Goal: Task Accomplishment & Management: Use online tool/utility

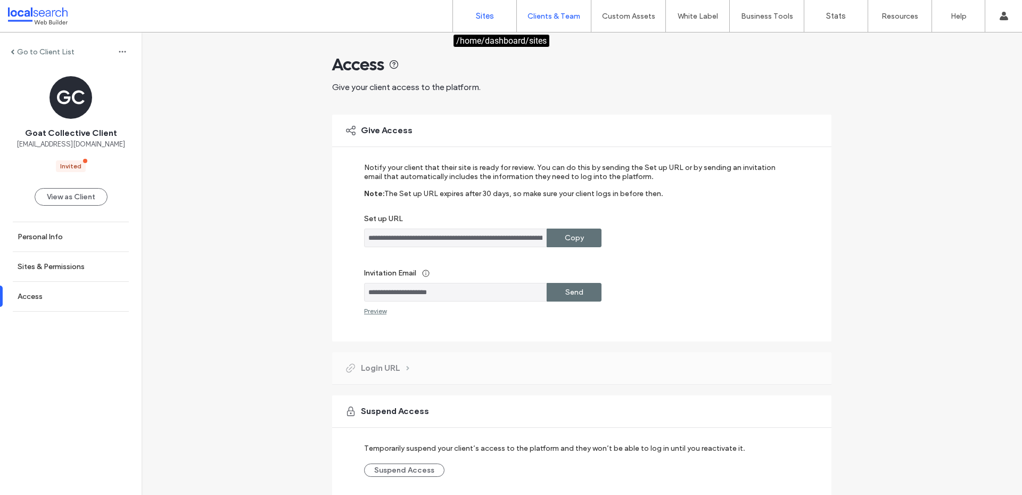
click at [467, 10] on link "Sites" at bounding box center [484, 16] width 63 height 32
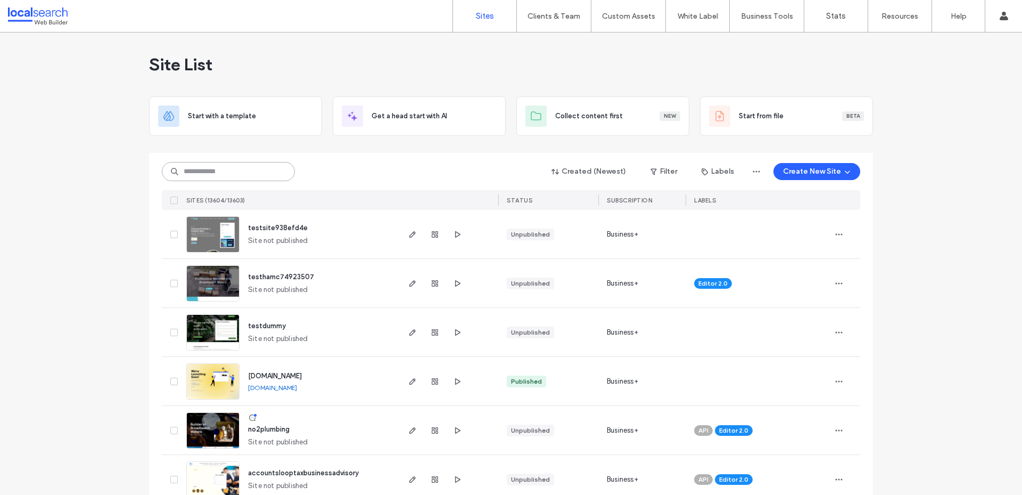
click at [231, 171] on input at bounding box center [228, 171] width 133 height 19
paste input "********"
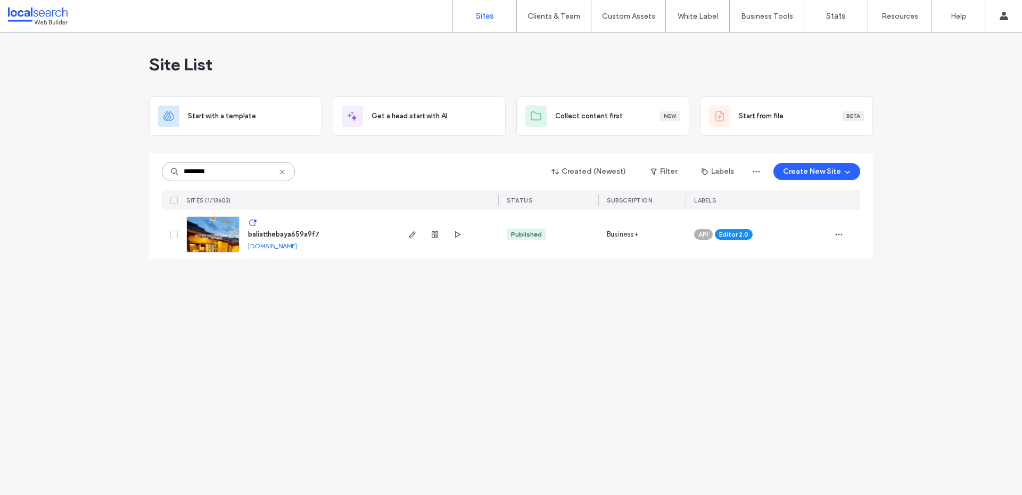
type input "********"
click at [286, 233] on span "baliatthebaya659a9f7" at bounding box center [283, 234] width 71 height 8
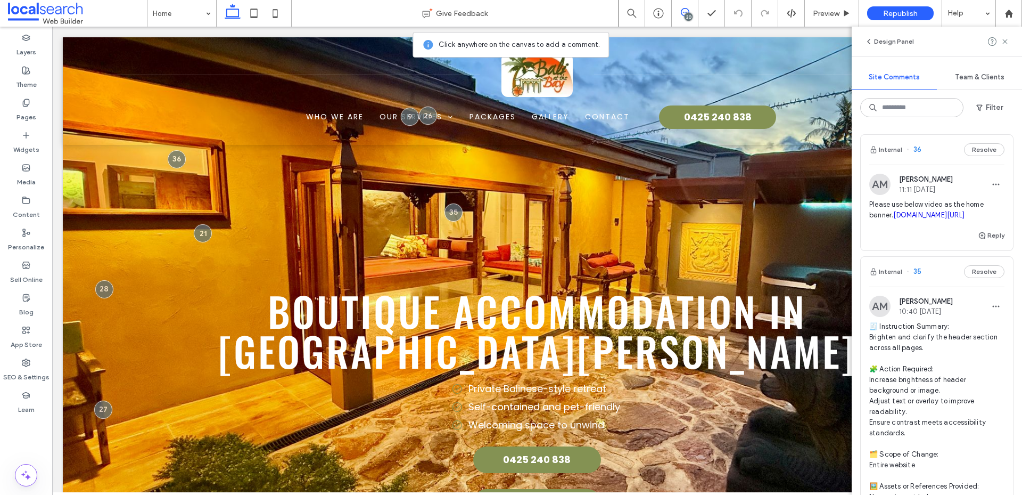
click at [942, 219] on link "[DOMAIN_NAME][URL]" at bounding box center [928, 215] width 71 height 8
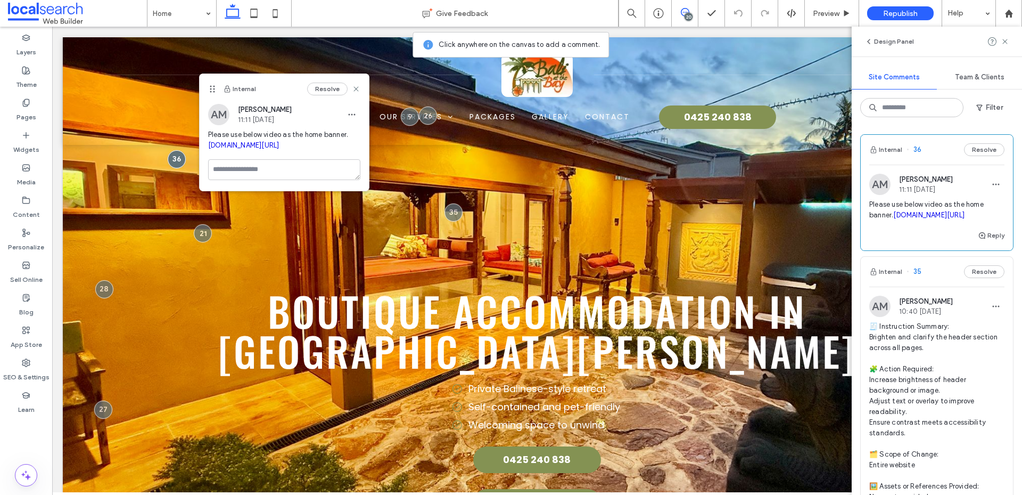
click at [361, 87] on div "Internal Resolve" at bounding box center [284, 89] width 169 height 30
click at [1007, 43] on icon at bounding box center [1005, 41] width 9 height 9
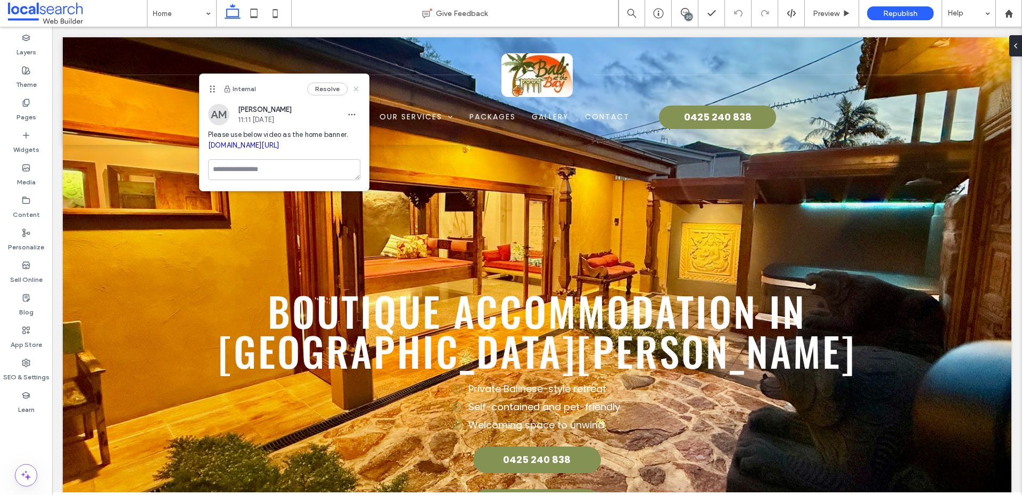
click at [356, 86] on icon at bounding box center [356, 89] width 9 height 9
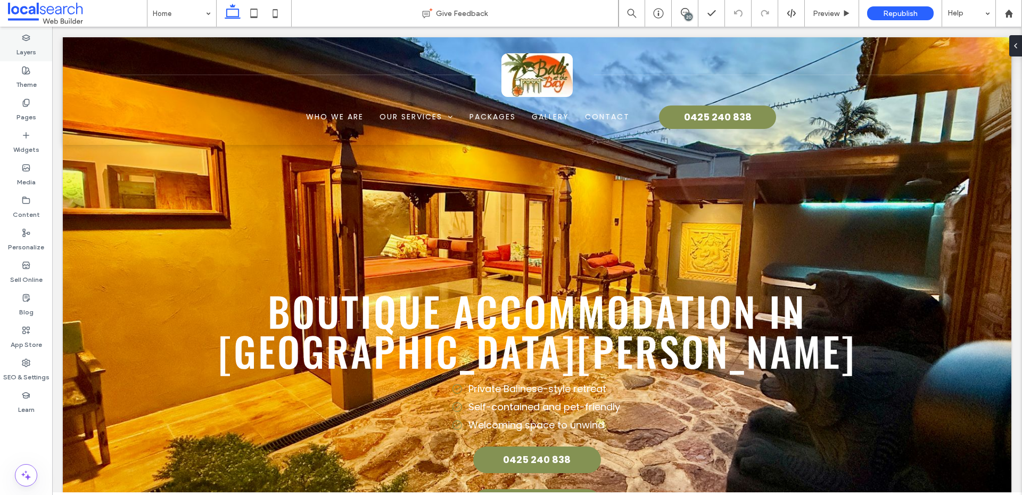
click at [33, 40] on div "Layers" at bounding box center [26, 45] width 52 height 32
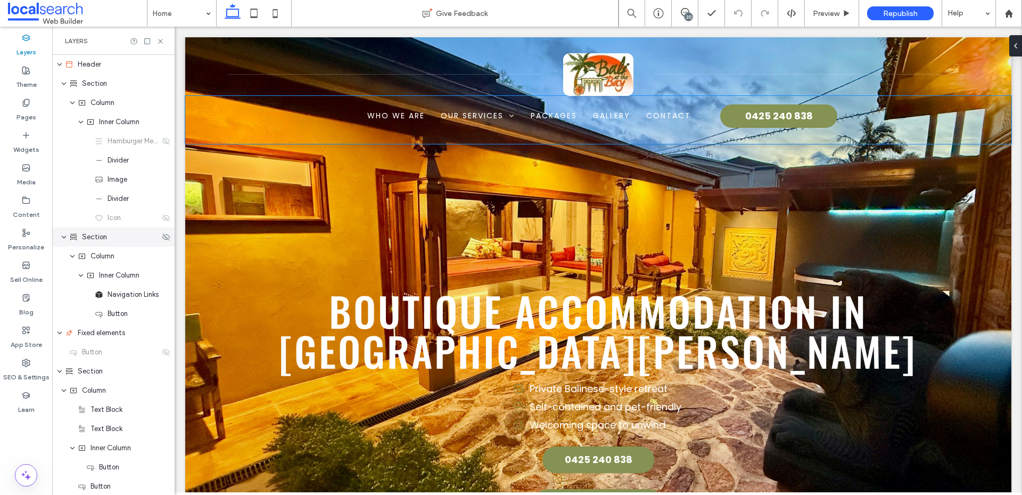
click at [105, 240] on span "Section" at bounding box center [94, 237] width 25 height 11
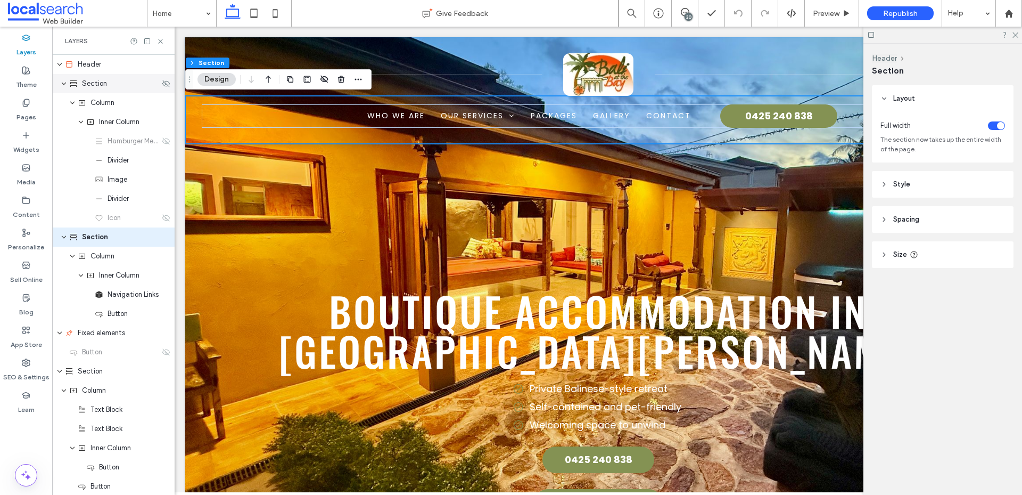
click at [94, 85] on span "Section" at bounding box center [94, 83] width 25 height 11
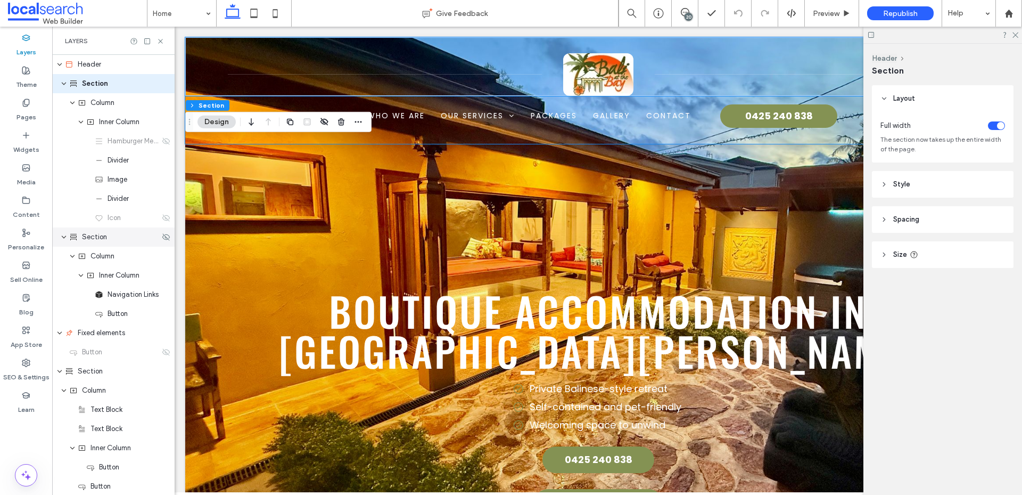
click at [80, 236] on div "Section" at bounding box center [114, 237] width 91 height 11
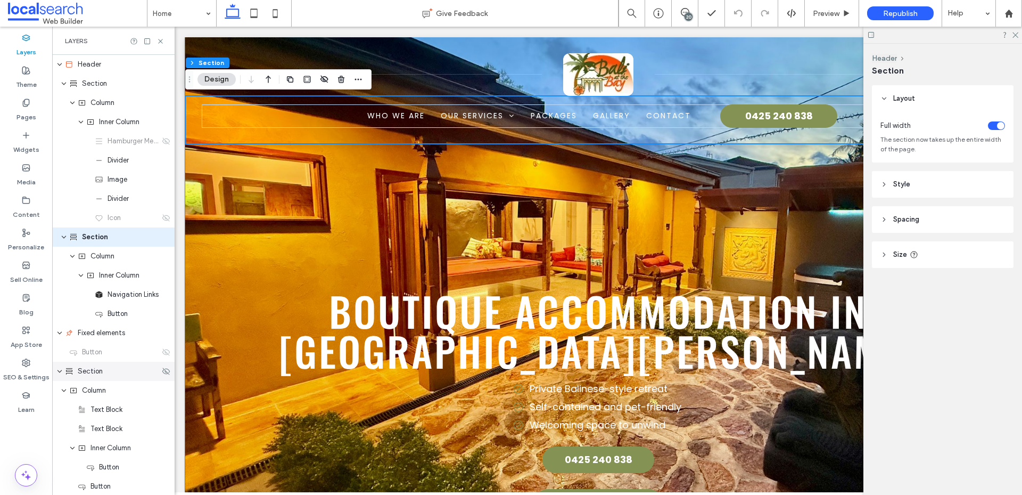
click at [91, 377] on div "Section" at bounding box center [113, 370] width 122 height 19
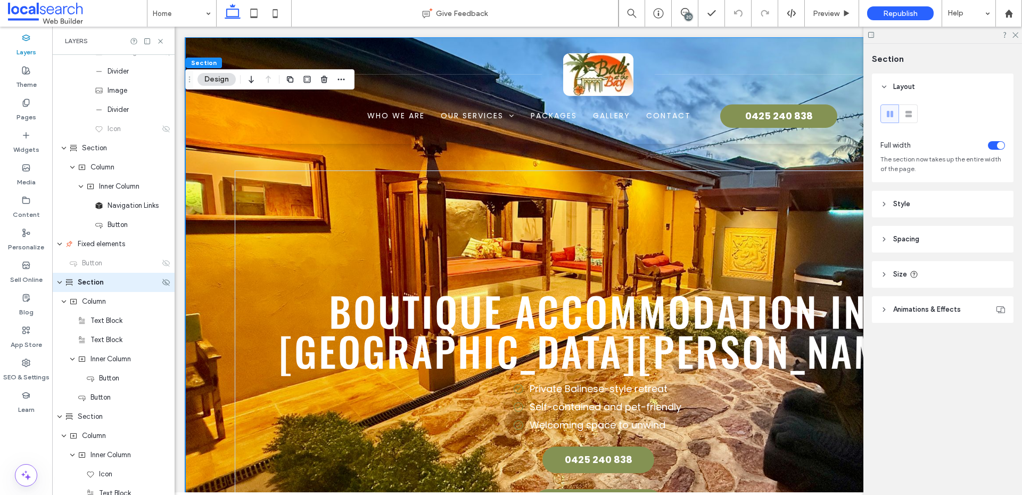
scroll to position [96, 0]
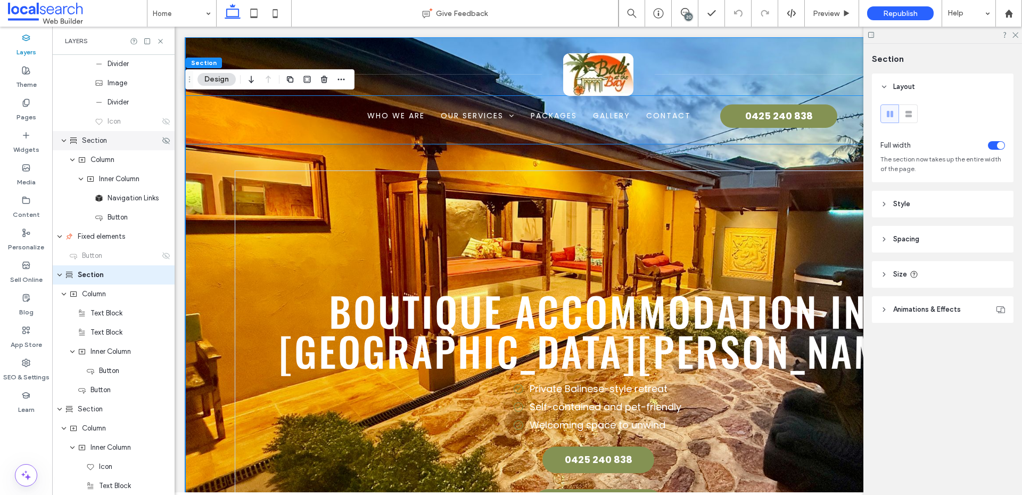
click at [113, 146] on div "Section" at bounding box center [113, 140] width 122 height 19
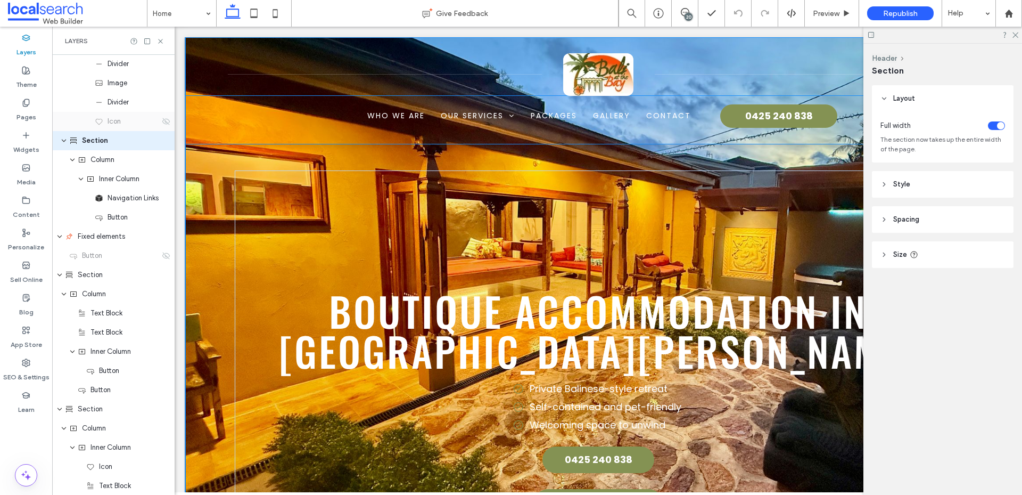
scroll to position [0, 0]
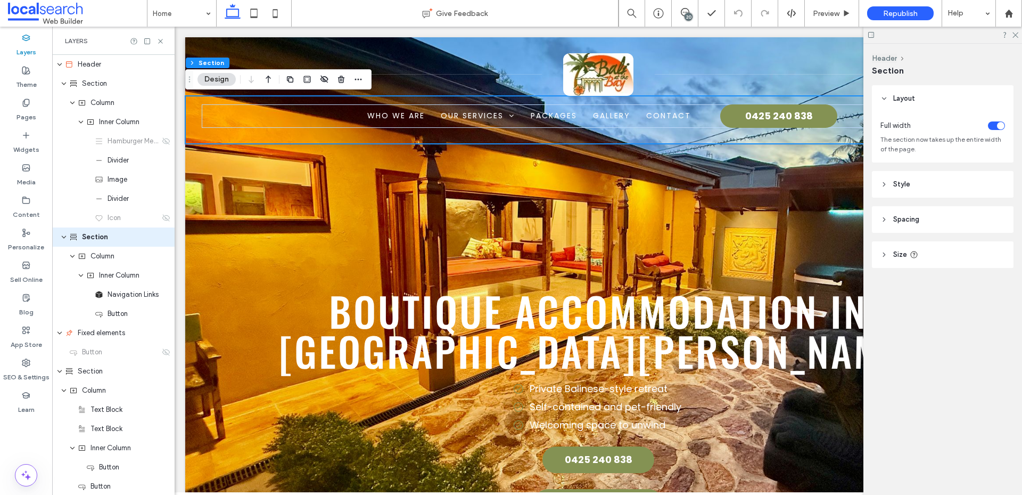
click at [903, 182] on span "Style" at bounding box center [901, 184] width 17 height 11
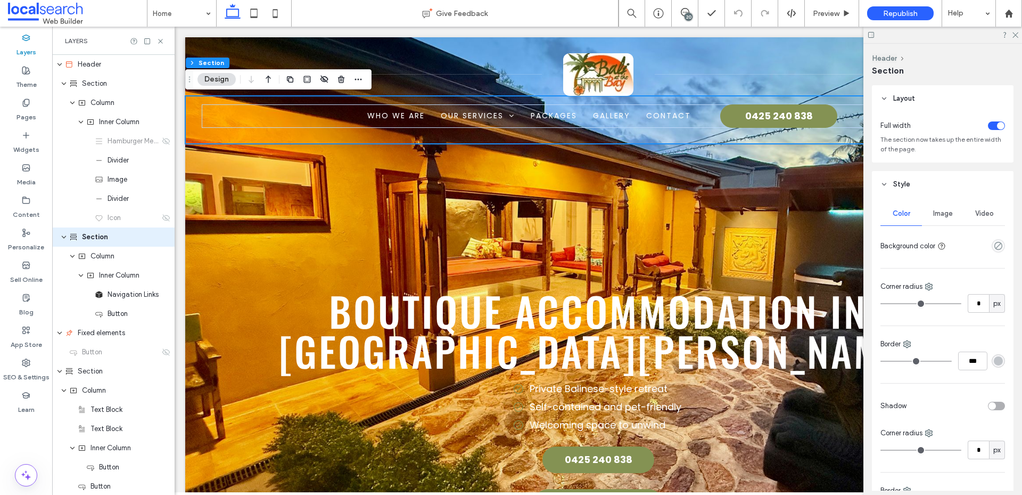
click at [939, 215] on span "Image" at bounding box center [943, 213] width 20 height 9
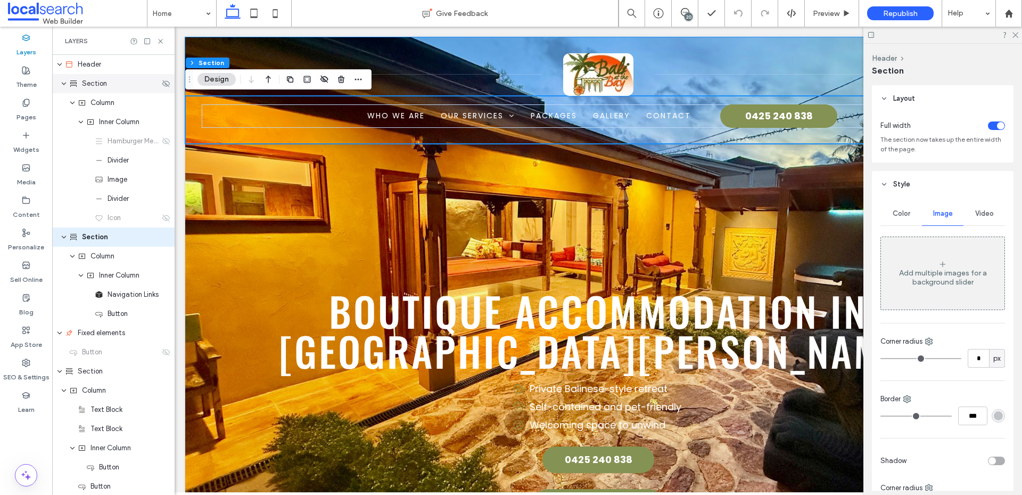
click at [103, 90] on div "Section" at bounding box center [113, 83] width 122 height 19
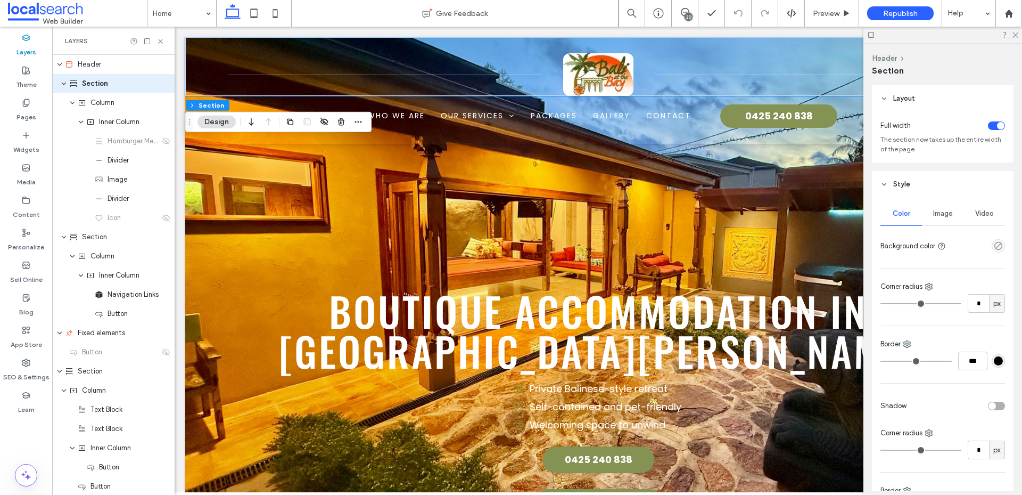
click at [949, 215] on span "Image" at bounding box center [943, 213] width 20 height 9
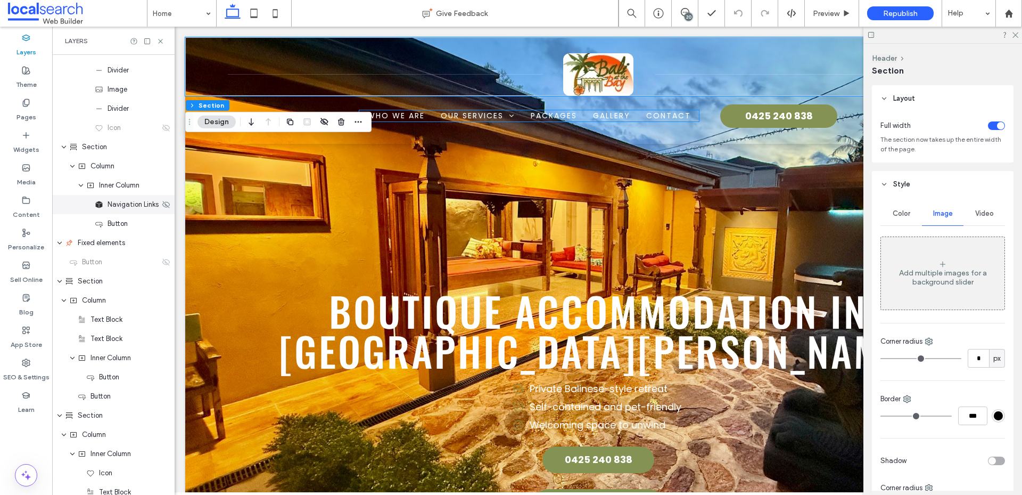
scroll to position [143, 0]
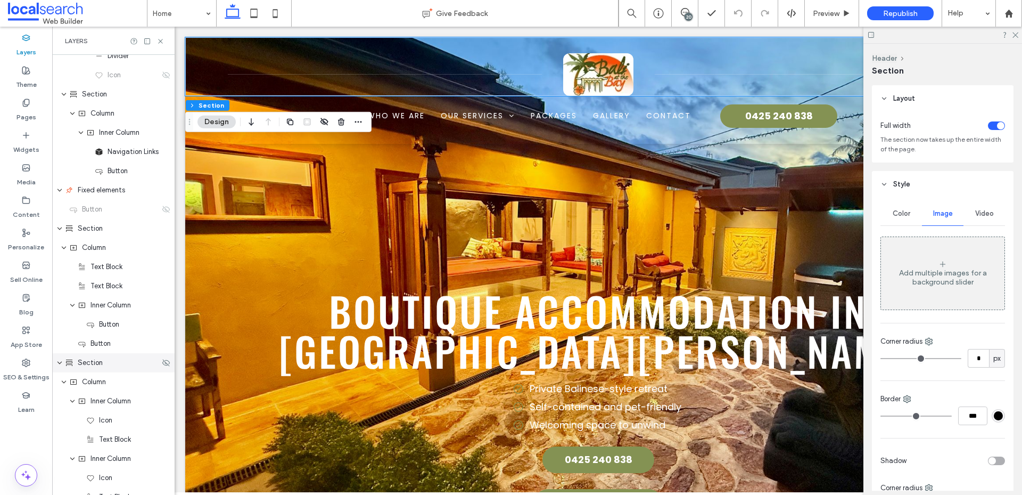
click at [82, 359] on span "Section" at bounding box center [90, 362] width 25 height 11
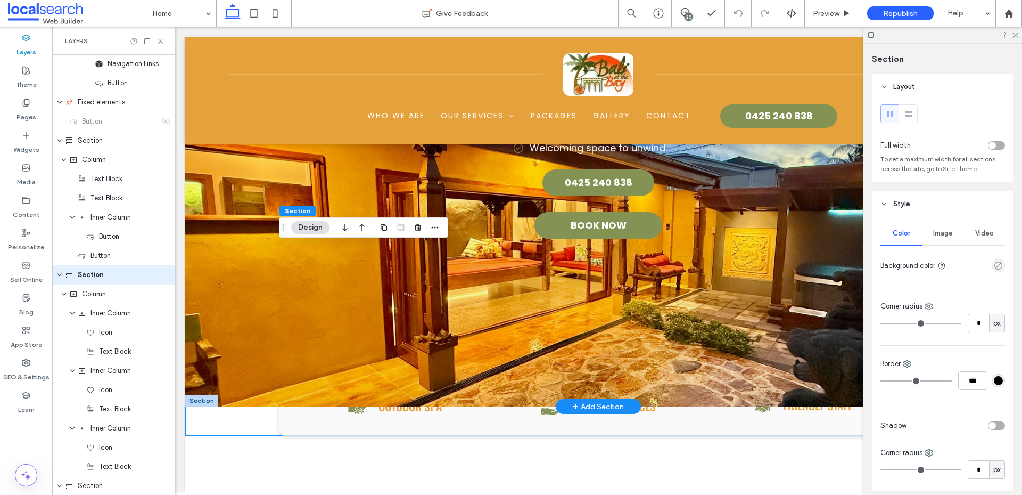
scroll to position [0, 0]
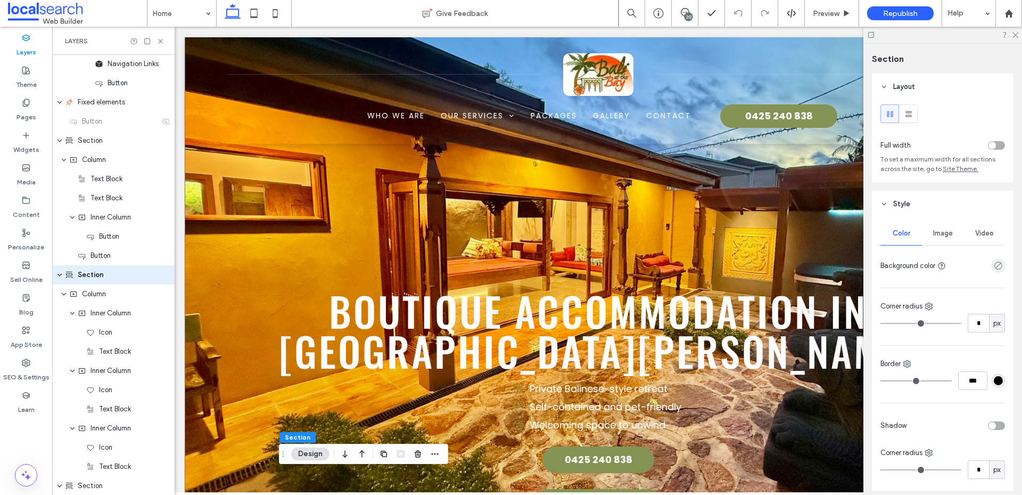
click at [222, 172] on div "Boutique Accommodation in [GEOGRAPHIC_DATA][PERSON_NAME] Private Balinese-style…" at bounding box center [598, 360] width 826 height 646
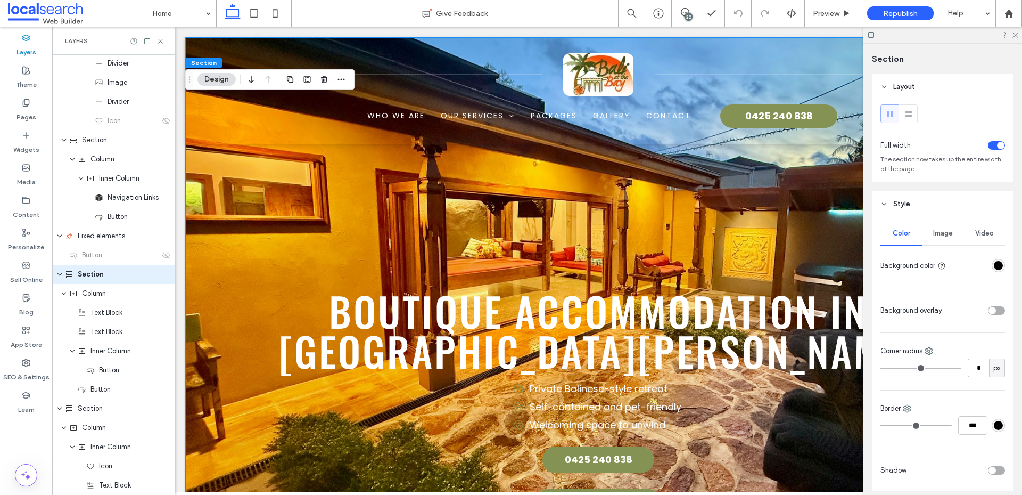
scroll to position [96, 0]
click at [943, 232] on span "Image" at bounding box center [943, 233] width 20 height 9
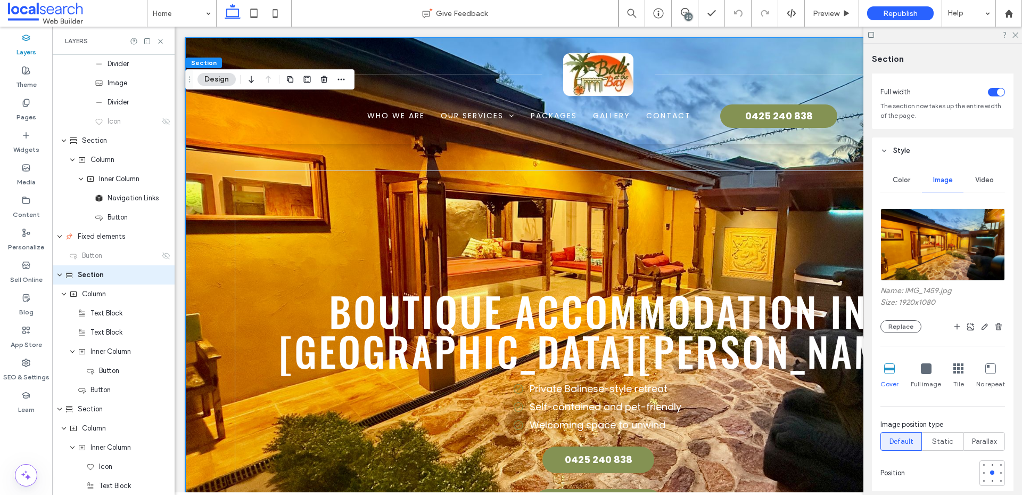
scroll to position [55, 0]
click at [906, 323] on button "Replace" at bounding box center [901, 324] width 41 height 13
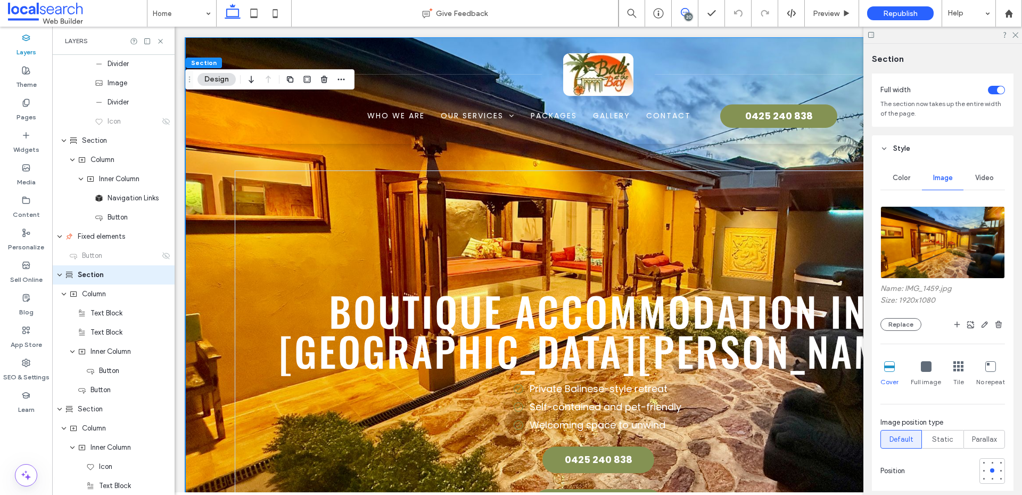
click at [681, 14] on use at bounding box center [685, 12] width 9 height 9
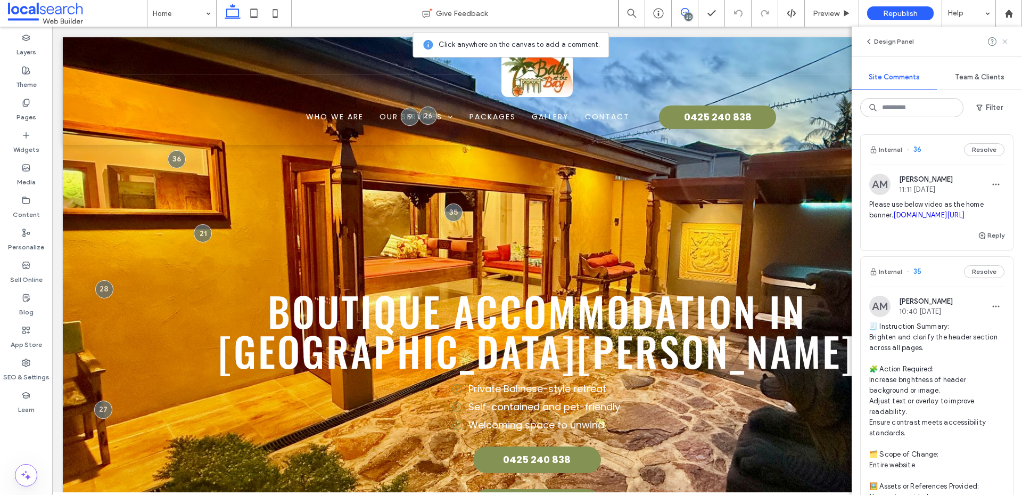
click at [1004, 41] on use at bounding box center [1004, 41] width 5 height 5
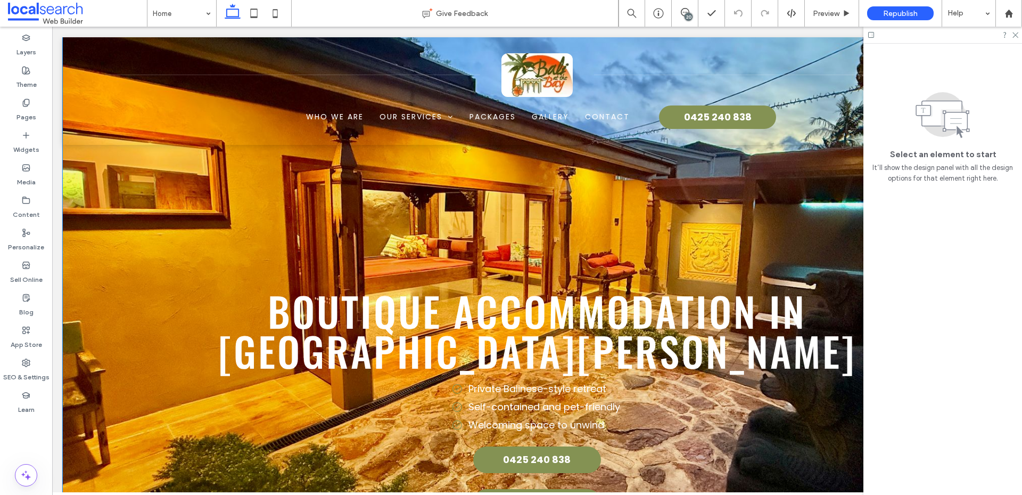
click at [69, 163] on div "Boutique Accommodation in [GEOGRAPHIC_DATA][PERSON_NAME] Private Balinese-style…" at bounding box center [537, 360] width 949 height 646
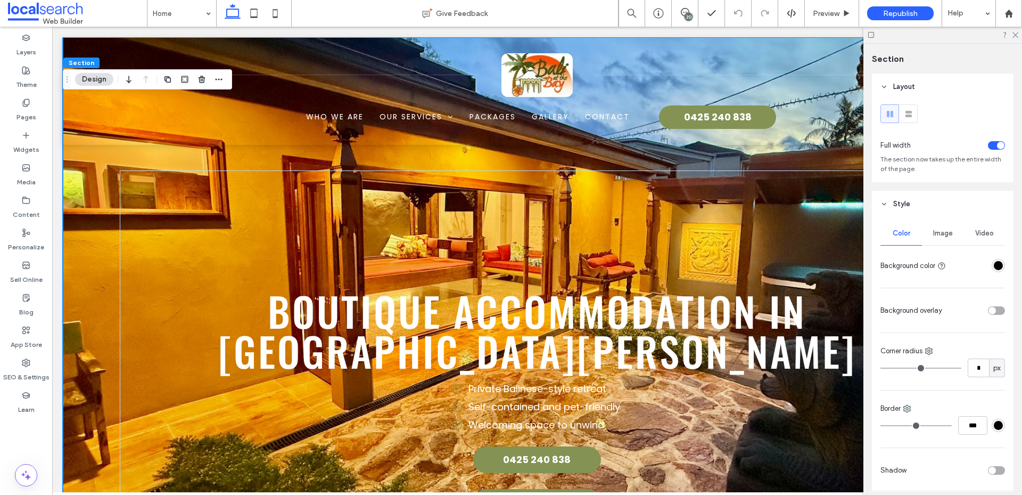
click at [945, 236] on span "Image" at bounding box center [943, 233] width 20 height 9
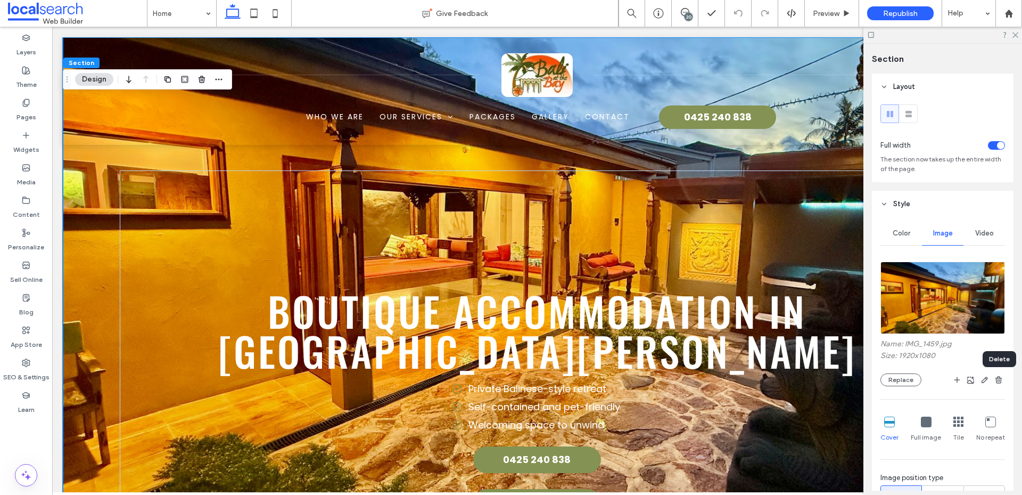
click at [998, 382] on use "button" at bounding box center [999, 379] width 6 height 7
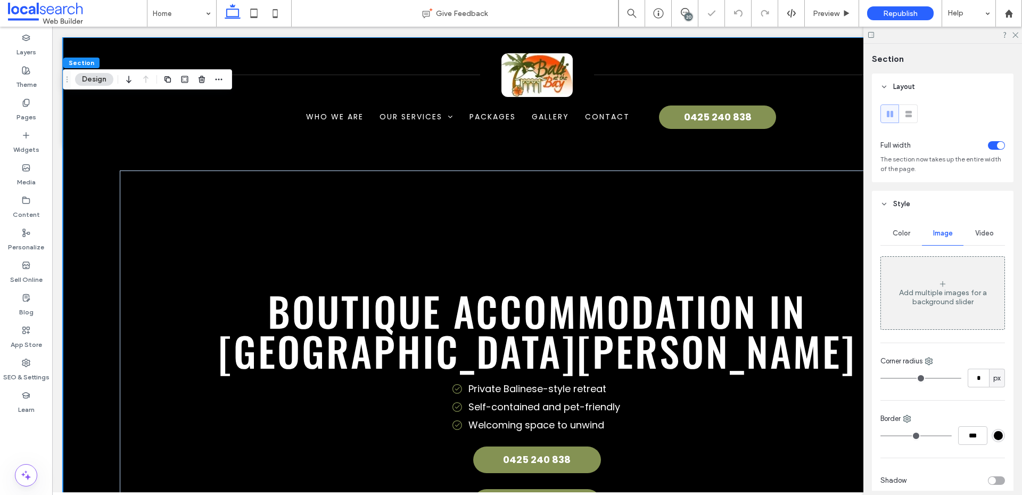
click at [978, 227] on div "Video" at bounding box center [985, 232] width 42 height 23
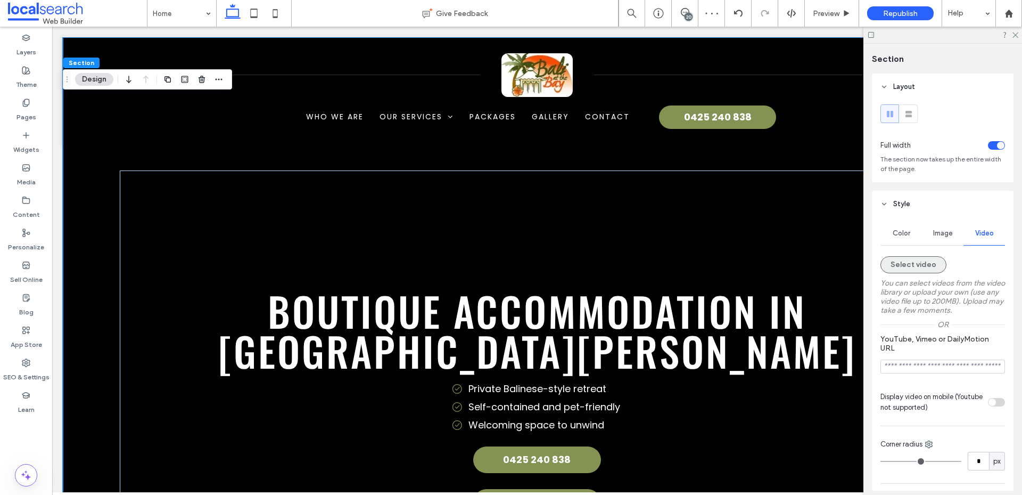
click at [910, 261] on button "Select video" at bounding box center [914, 264] width 66 height 17
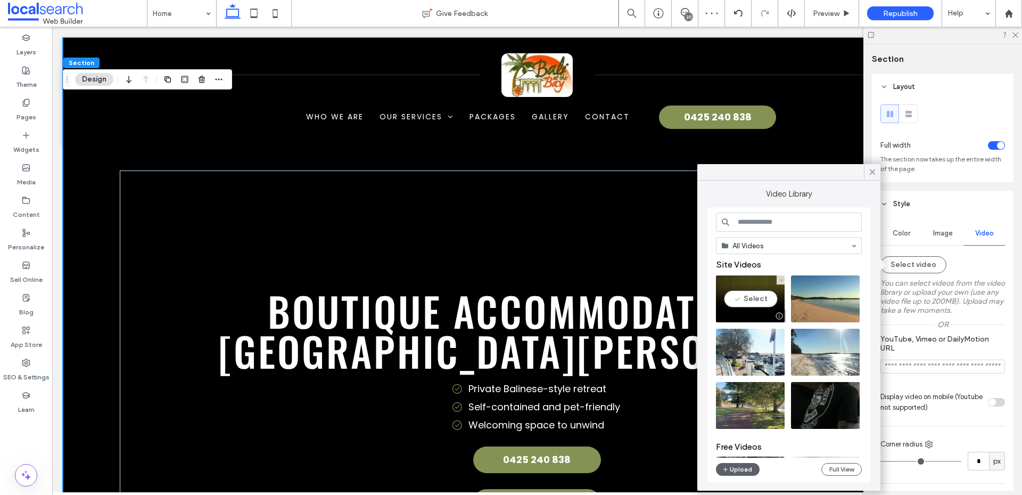
click at [748, 302] on video at bounding box center [750, 298] width 69 height 47
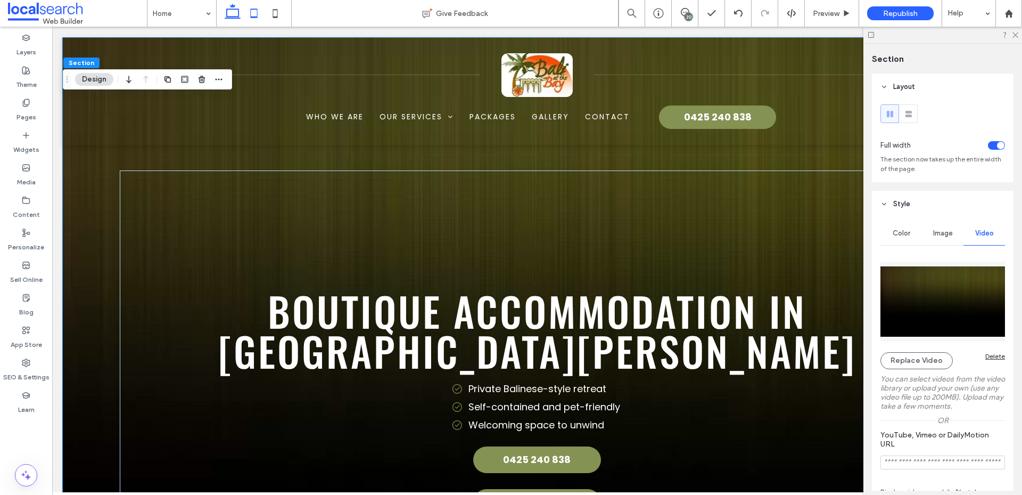
click at [250, 13] on icon at bounding box center [253, 13] width 21 height 21
type input "***"
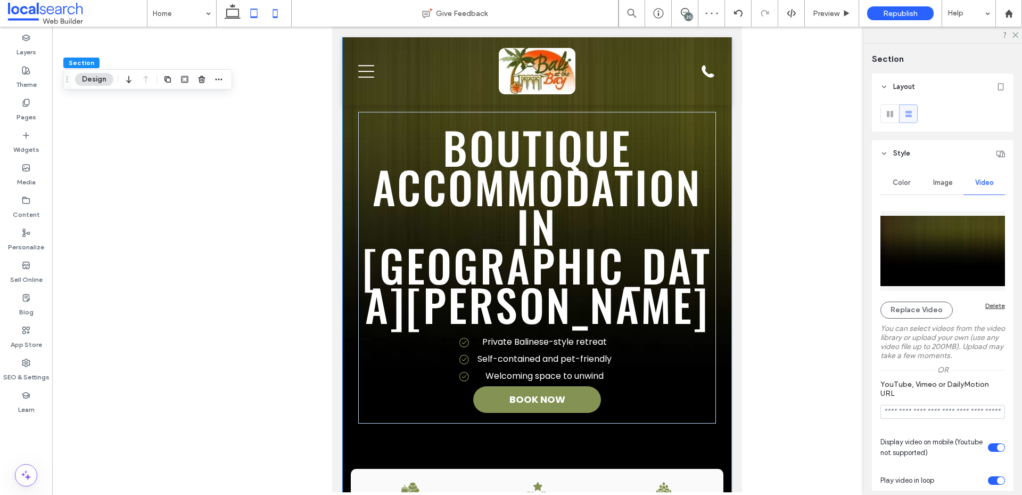
click at [274, 11] on icon at bounding box center [275, 13] width 21 height 21
type input "***"
type input "**"
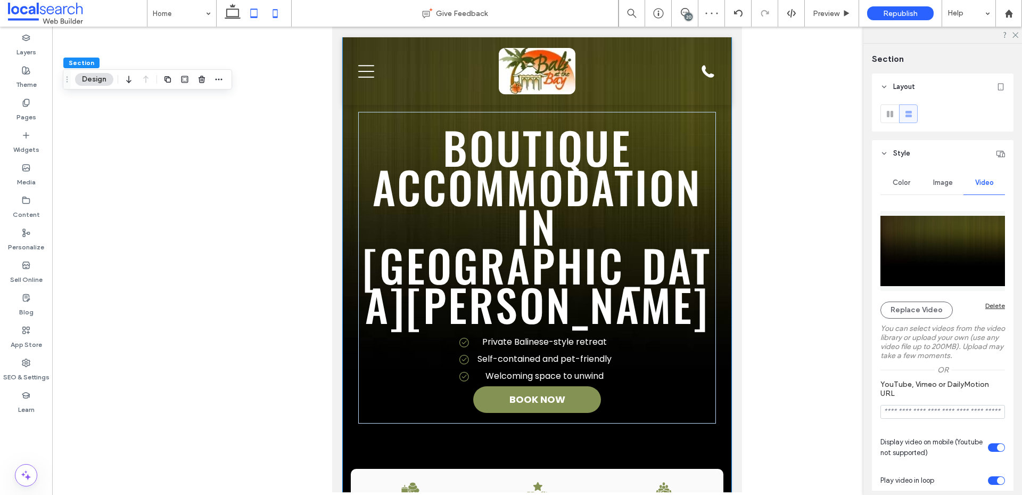
type input "****"
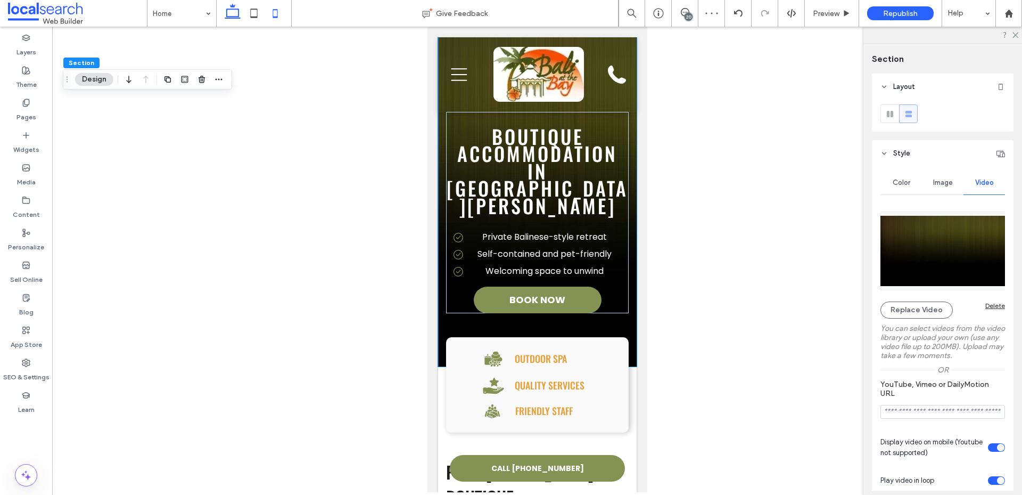
click at [232, 13] on icon at bounding box center [232, 13] width 21 height 21
type input "***"
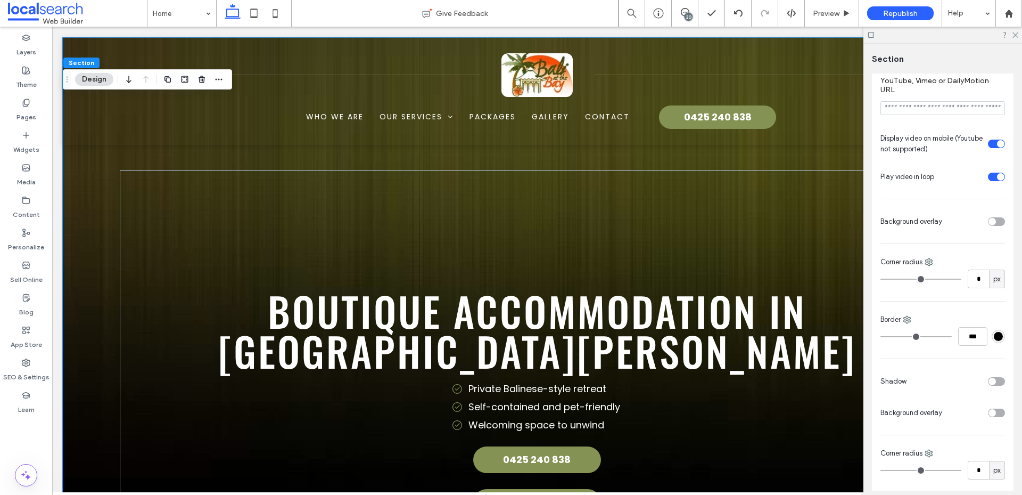
scroll to position [353, 0]
click at [992, 225] on div "toggle" at bounding box center [992, 222] width 7 height 7
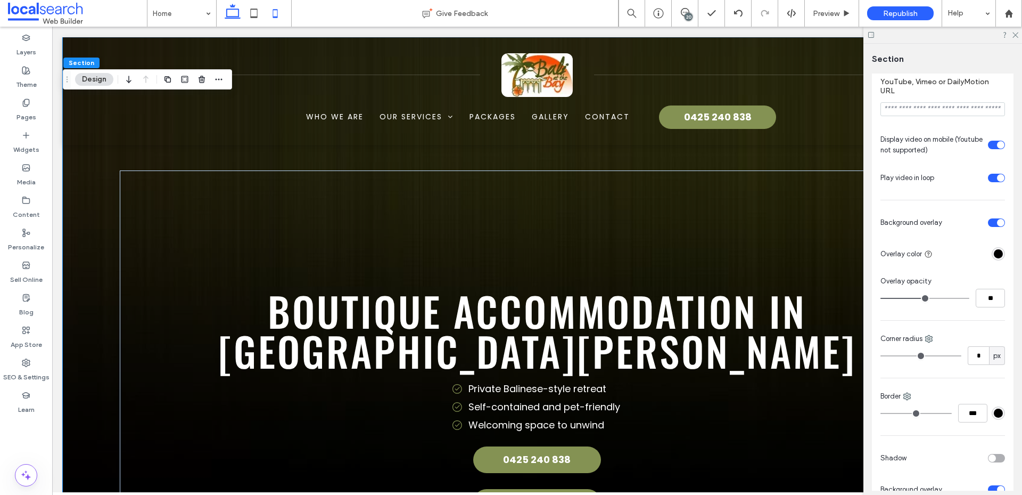
click at [281, 17] on icon at bounding box center [275, 13] width 21 height 21
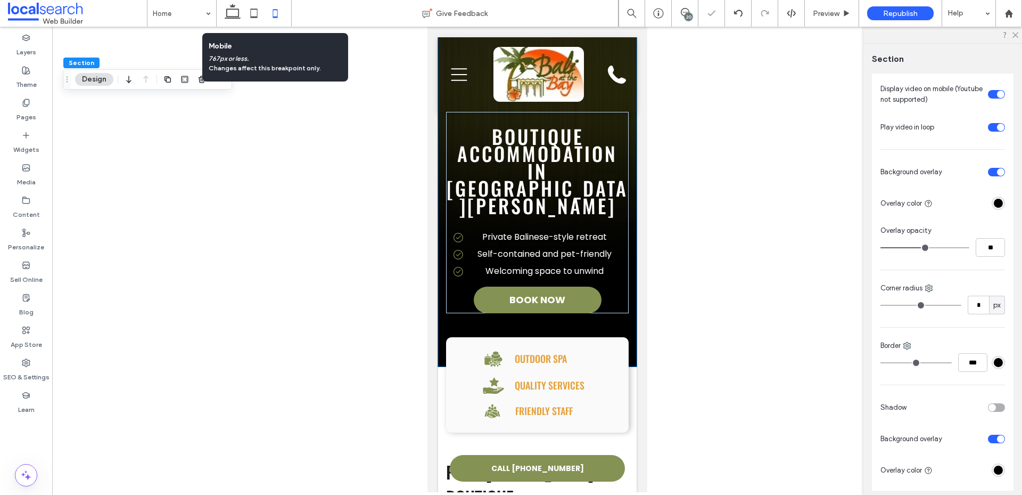
type input "***"
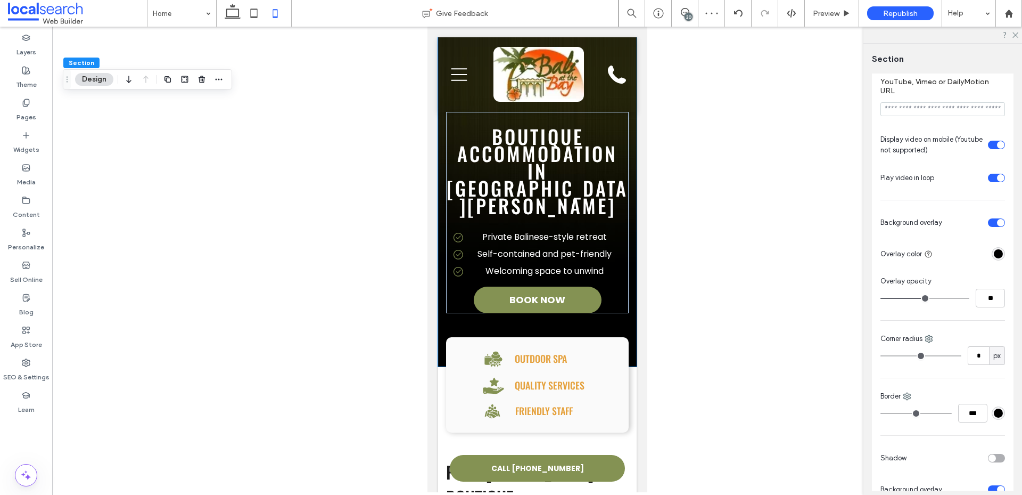
click at [233, 13] on icon at bounding box center [232, 13] width 21 height 21
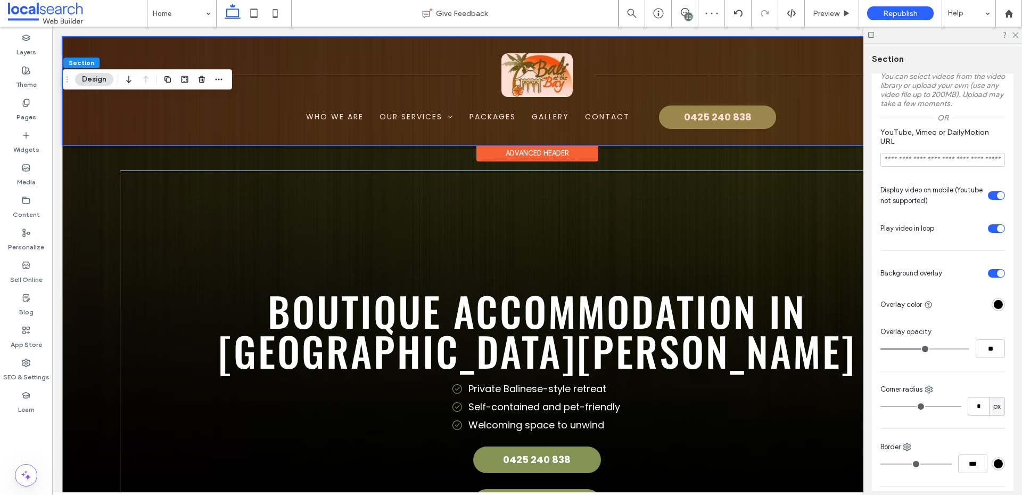
type input "***"
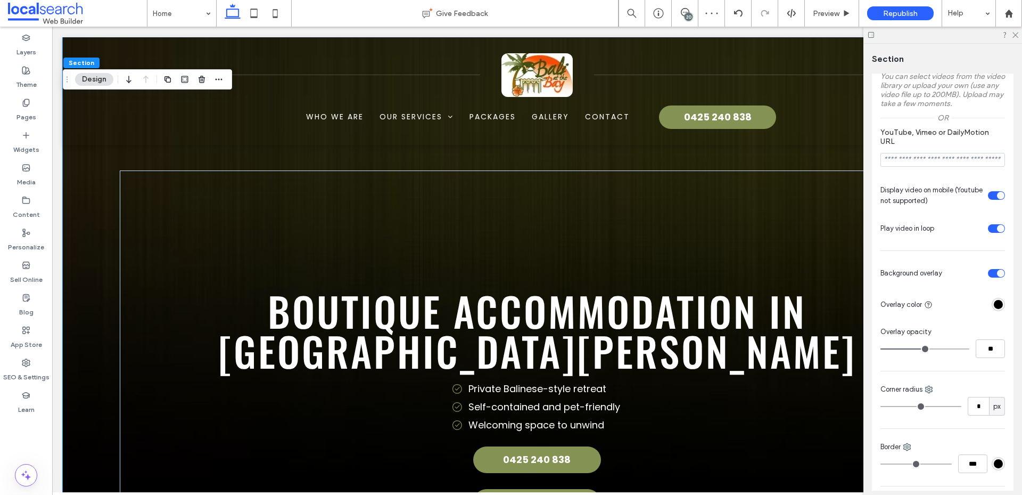
scroll to position [353, 0]
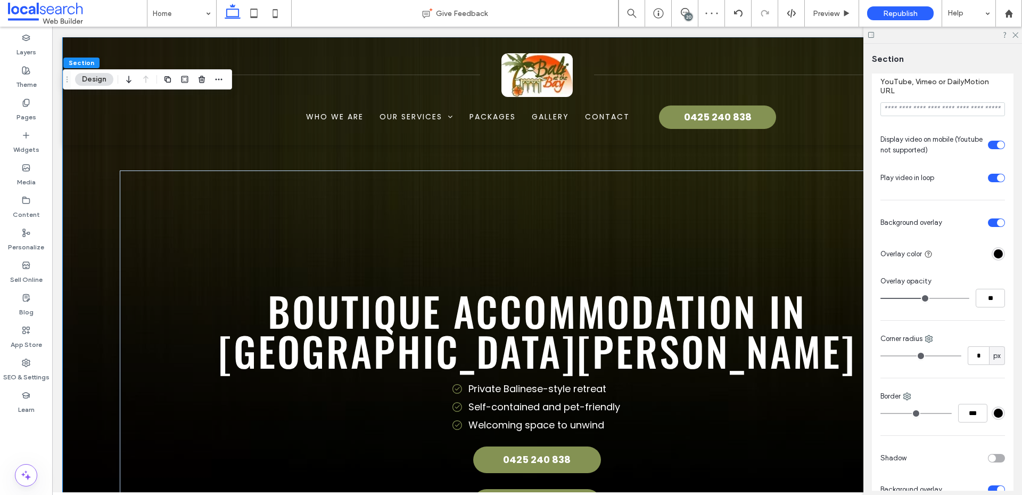
click at [685, 17] on div "20" at bounding box center [689, 17] width 8 height 8
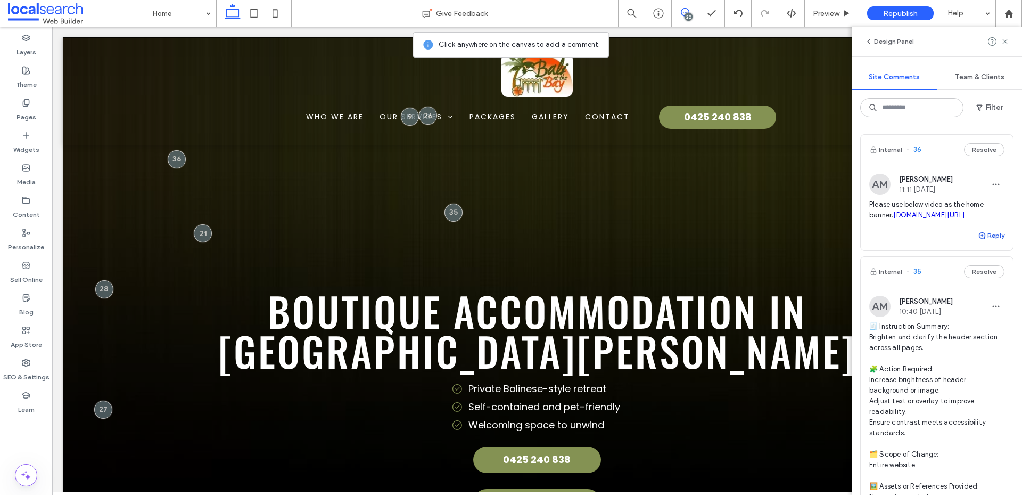
click at [994, 242] on button "Reply" at bounding box center [991, 235] width 27 height 13
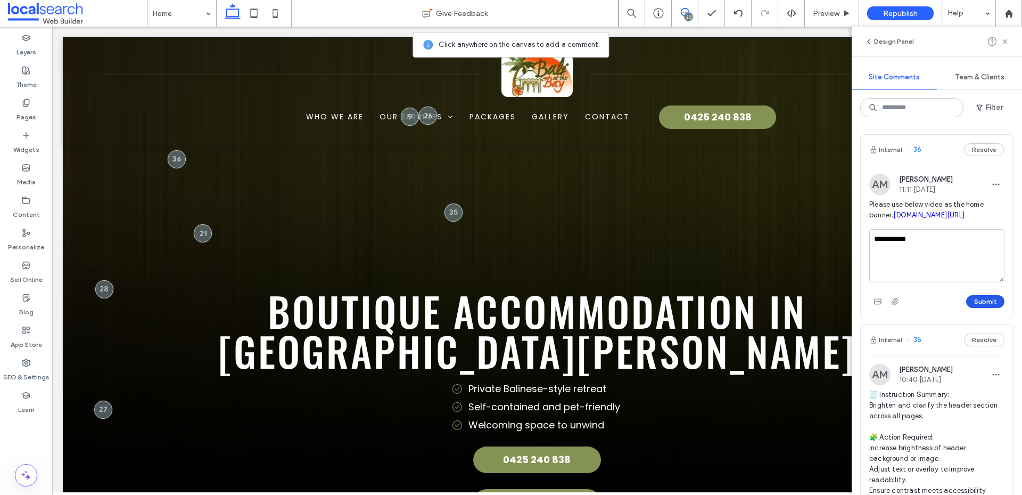
type textarea "**********"
click at [988, 308] on button "Submit" at bounding box center [985, 301] width 38 height 13
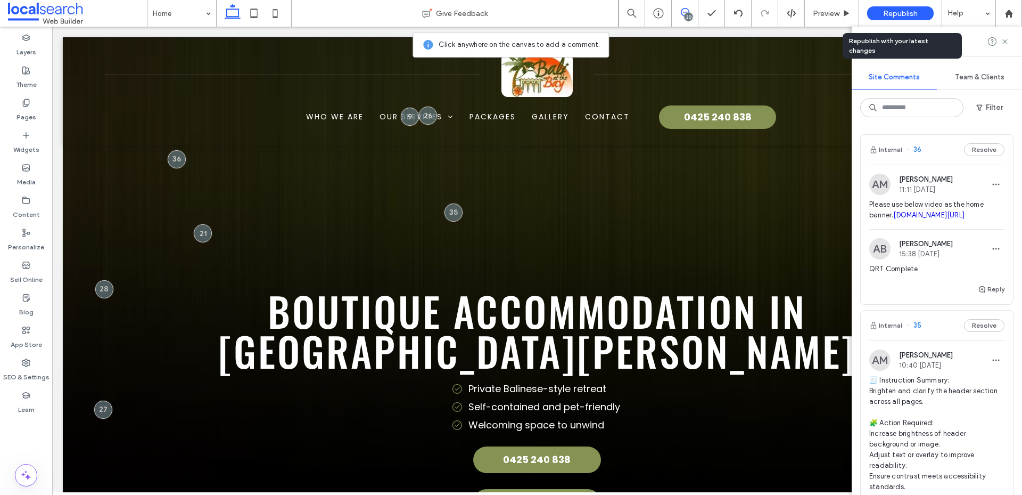
click at [887, 15] on span "Republish" at bounding box center [900, 13] width 35 height 9
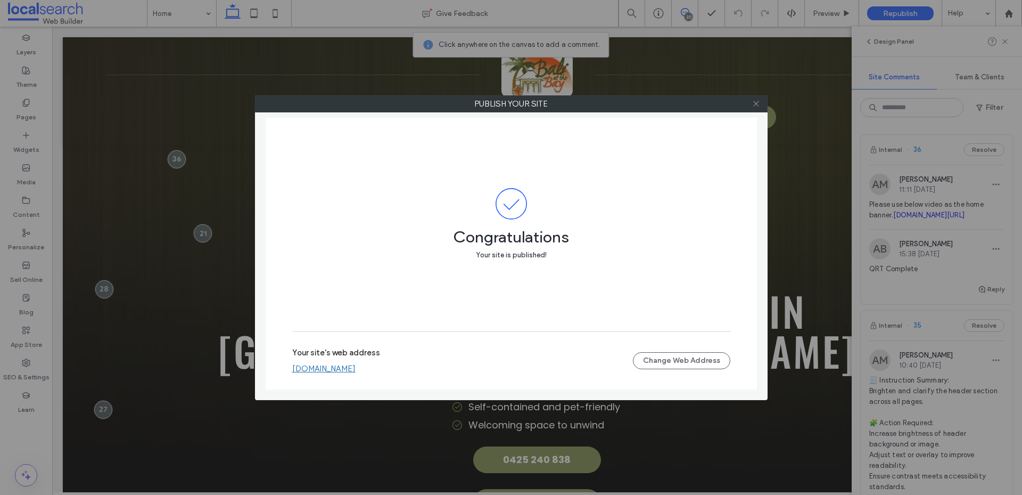
click at [756, 105] on icon at bounding box center [756, 104] width 8 height 8
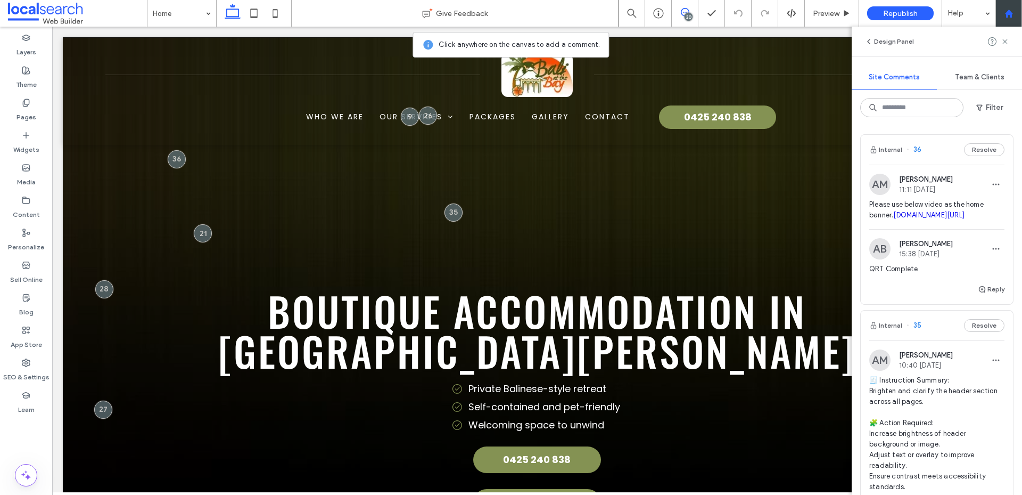
click at [1008, 16] on icon at bounding box center [1009, 13] width 9 height 9
